Goal: Manage account settings

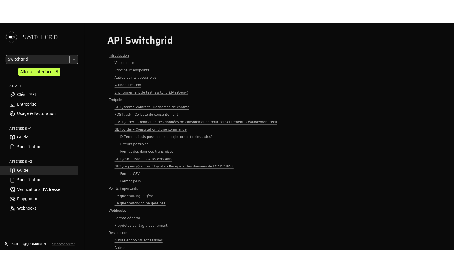
scroll to position [2754, 0]
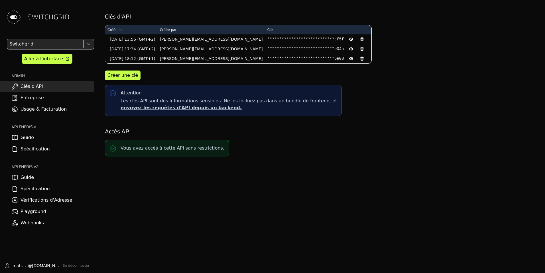
click at [38, 92] on link "Entreprise" at bounding box center [47, 97] width 94 height 11
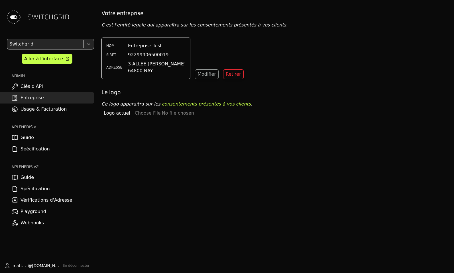
click at [136, 138] on div "Votre entreprise C'est l'entité légale qui apparaîtra sur les consentements pré…" at bounding box center [275, 145] width 357 height 273
click at [120, 115] on span "Logo actuel" at bounding box center [117, 113] width 26 height 7
click at [146, 114] on input "file" at bounding box center [184, 113] width 99 height 7
click at [121, 109] on div "Logo actuel" at bounding box center [275, 113] width 348 height 11
click at [120, 112] on span "Logo actuel" at bounding box center [117, 113] width 26 height 7
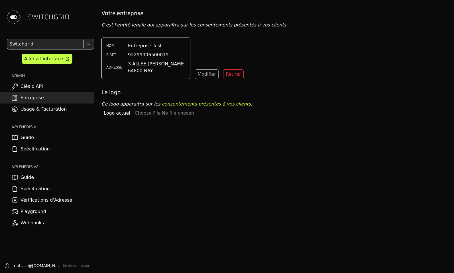
click at [150, 113] on input "file" at bounding box center [184, 113] width 99 height 7
type input "**********"
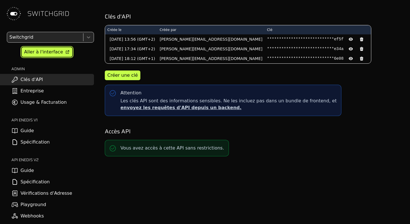
click at [46, 53] on div "Aller à l'interface" at bounding box center [43, 52] width 39 height 7
